Goal: Find specific page/section: Find specific page/section

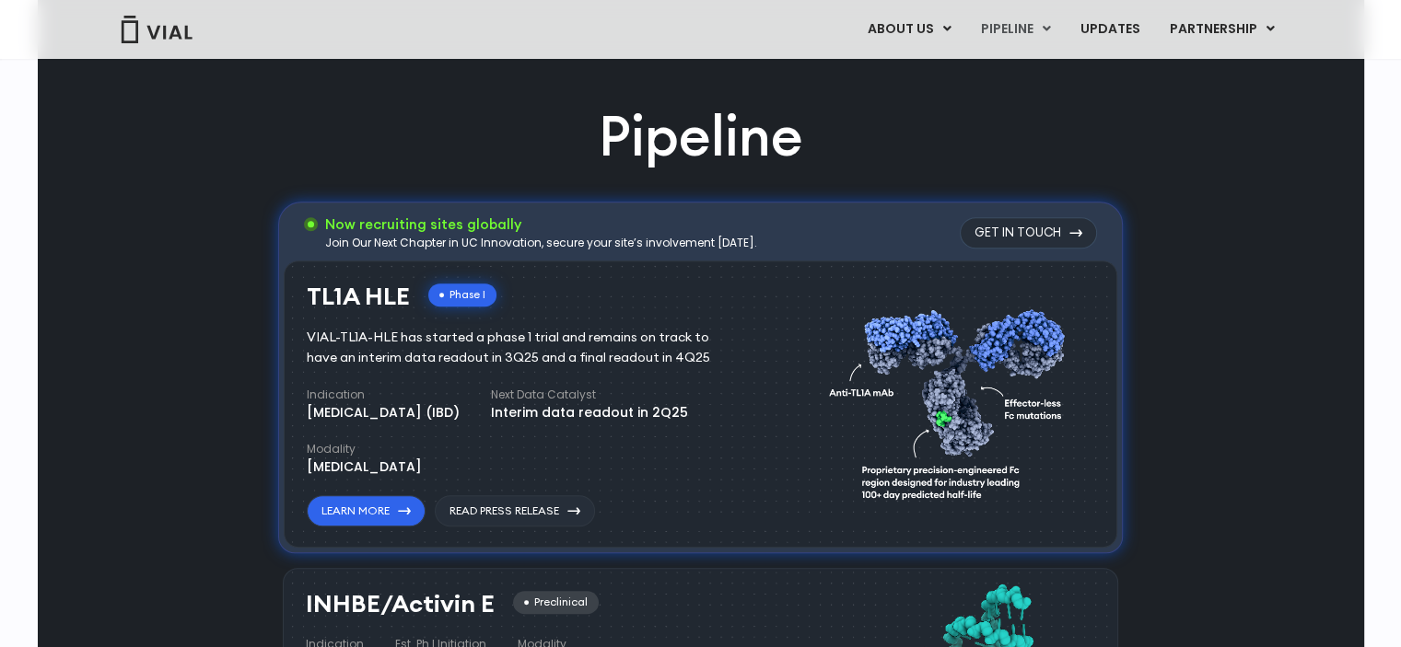
scroll to position [1105, 0]
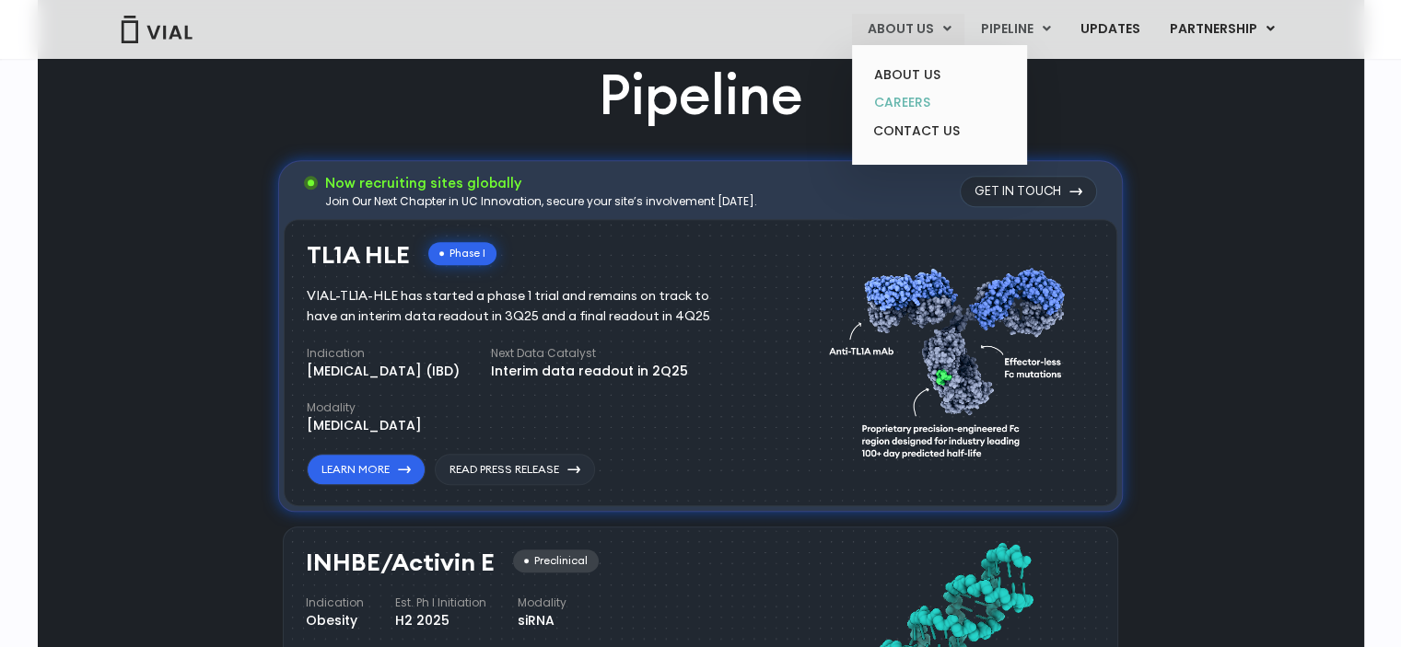
click at [923, 106] on link "CAREERS" at bounding box center [938, 102] width 161 height 29
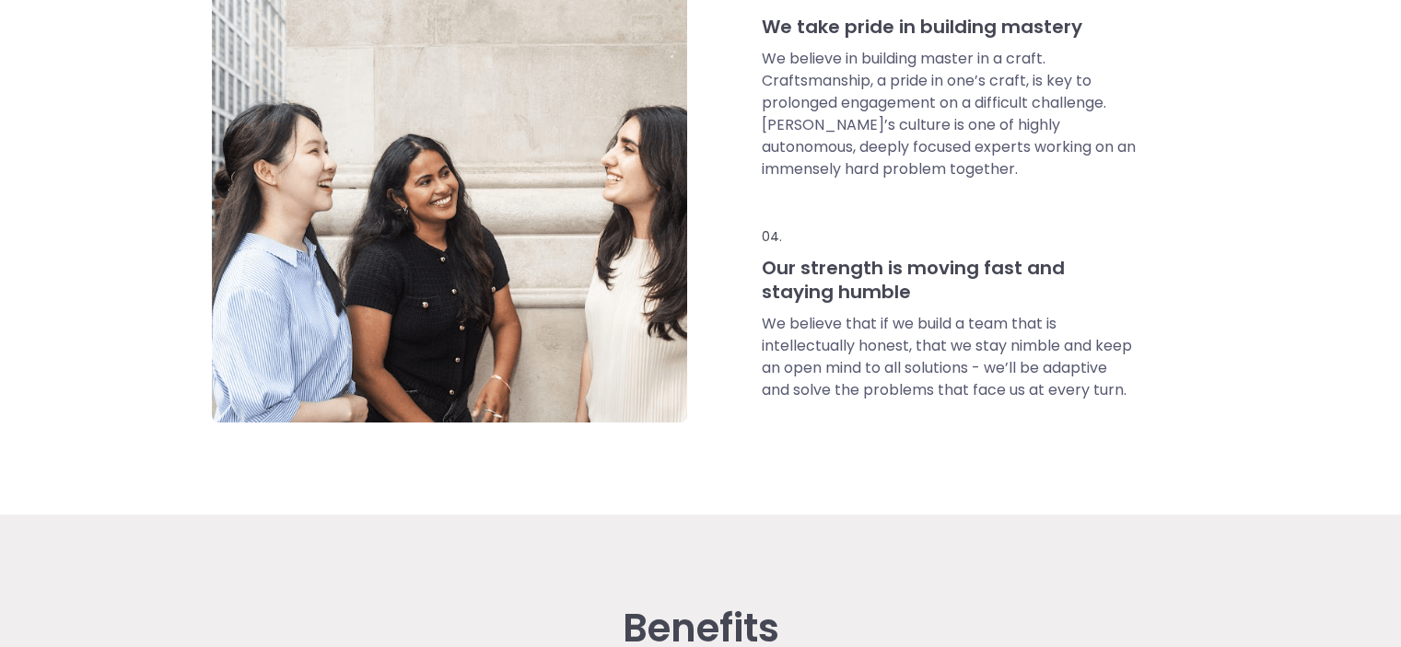
scroll to position [1750, 0]
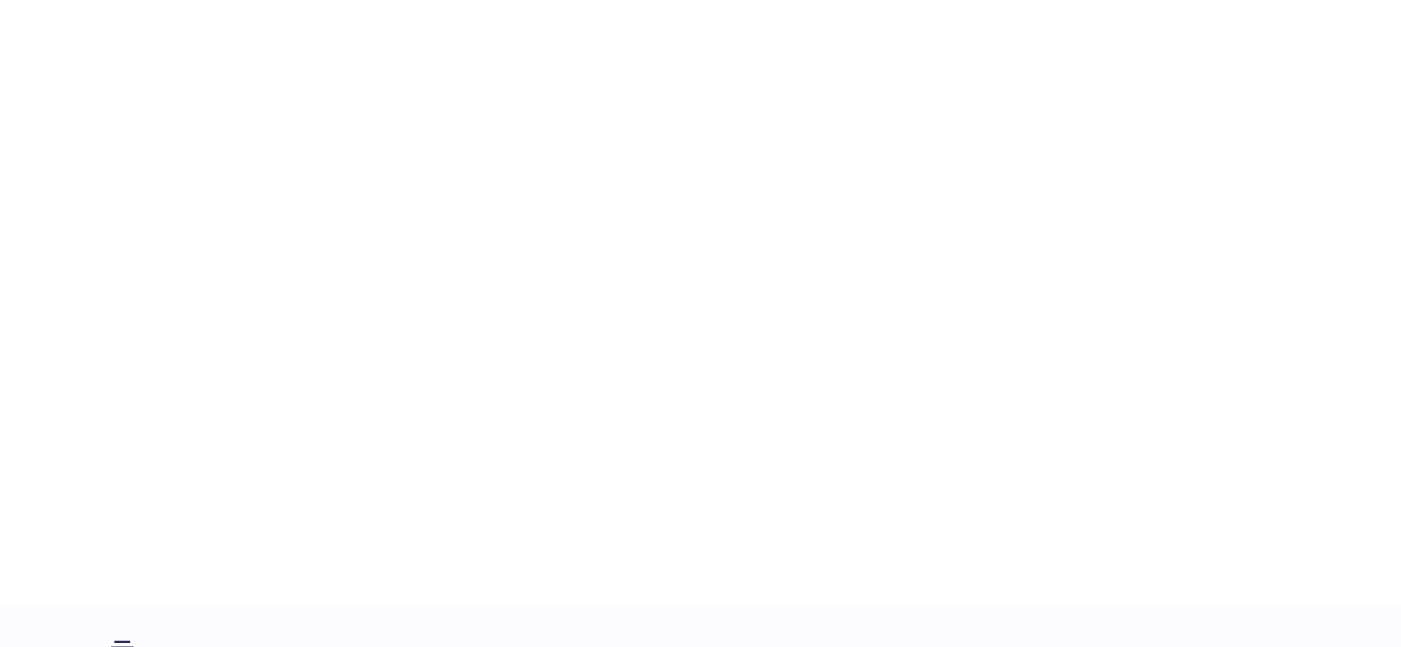
scroll to position [2548, 0]
